Goal: Task Accomplishment & Management: Manage account settings

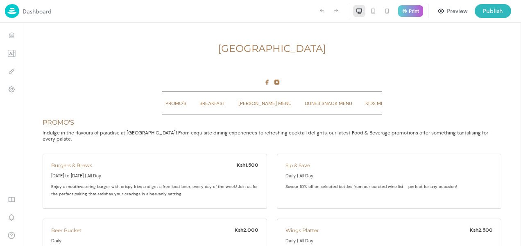
drag, startPoint x: 516, startPoint y: 111, endPoint x: 543, endPoint y: 153, distance: 50.8
click at [11, 12] on img at bounding box center [12, 11] width 14 height 14
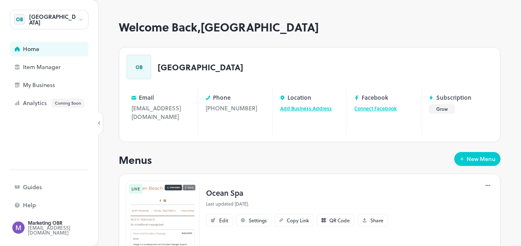
scroll to position [41, 0]
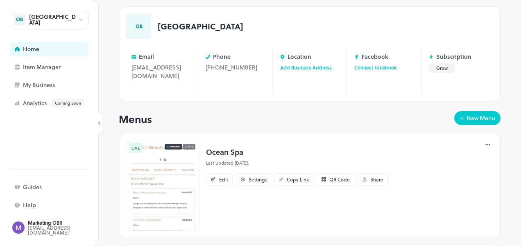
click at [172, 158] on img at bounding box center [163, 186] width 74 height 92
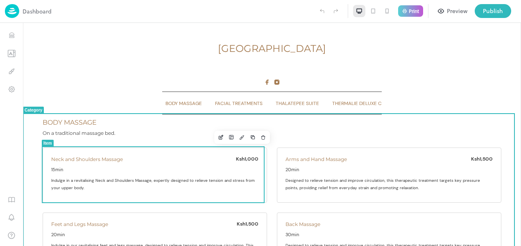
click at [260, 137] on icon "Delete" at bounding box center [263, 138] width 6 height 6
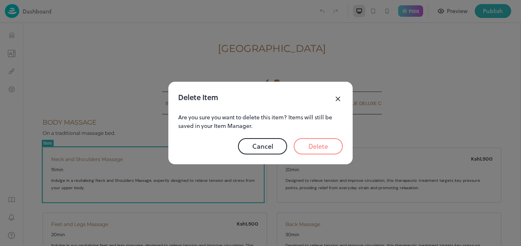
click at [309, 148] on button "Delete" at bounding box center [317, 146] width 49 height 16
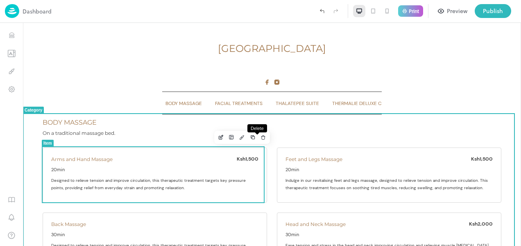
click at [260, 138] on icon "Delete" at bounding box center [263, 138] width 6 height 6
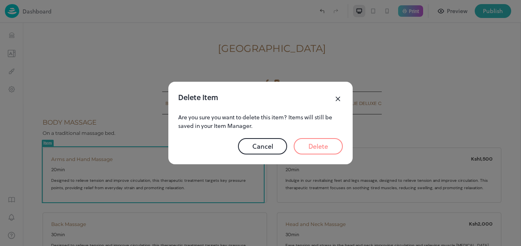
click at [320, 148] on button "Delete" at bounding box center [317, 146] width 49 height 16
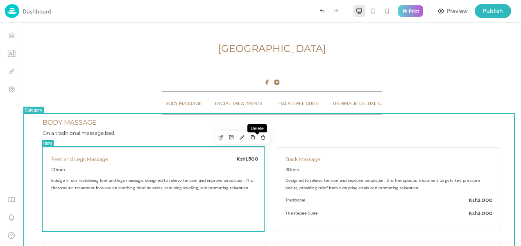
click at [260, 138] on icon "Delete" at bounding box center [263, 138] width 6 height 6
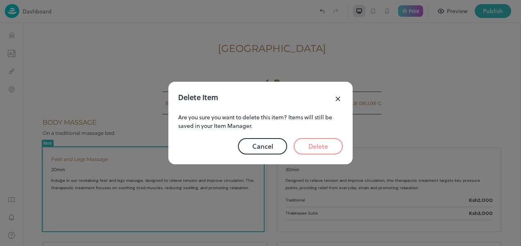
click at [321, 143] on button "Delete" at bounding box center [317, 146] width 49 height 16
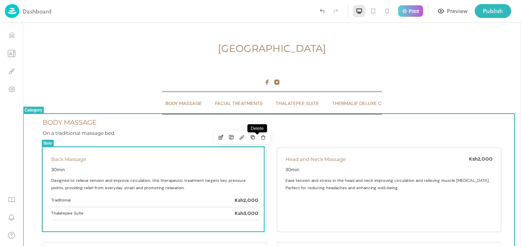
click at [260, 137] on icon "Delete" at bounding box center [263, 138] width 6 height 6
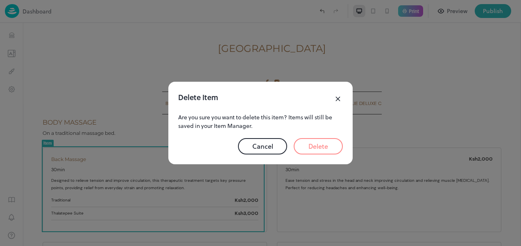
click at [318, 147] on button "Delete" at bounding box center [317, 146] width 49 height 16
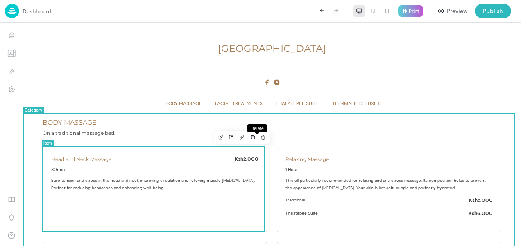
click at [262, 136] on icon "Delete" at bounding box center [262, 136] width 1 height 1
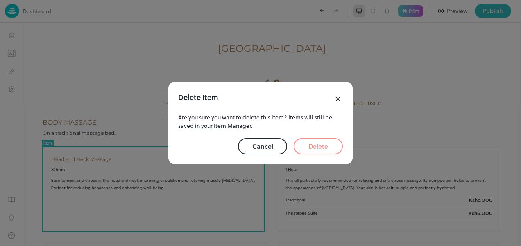
click at [316, 148] on button "Delete" at bounding box center [317, 146] width 49 height 16
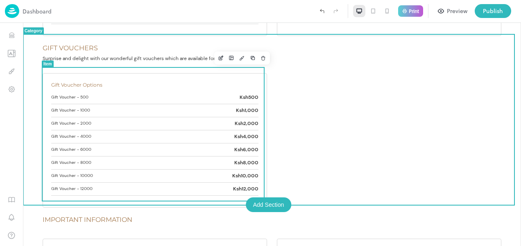
scroll to position [1253, 0]
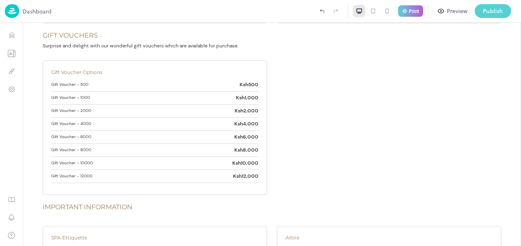
click at [496, 11] on div "Publish" at bounding box center [493, 11] width 20 height 9
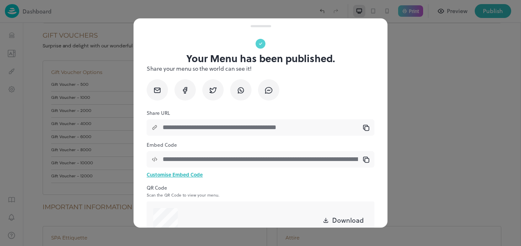
click at [438, 79] on div at bounding box center [260, 123] width 521 height 246
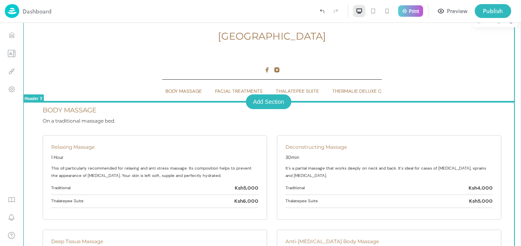
scroll to position [0, 0]
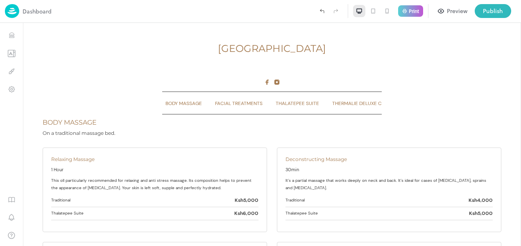
click at [12, 9] on img at bounding box center [12, 11] width 14 height 14
